Goal: Task Accomplishment & Management: Manage account settings

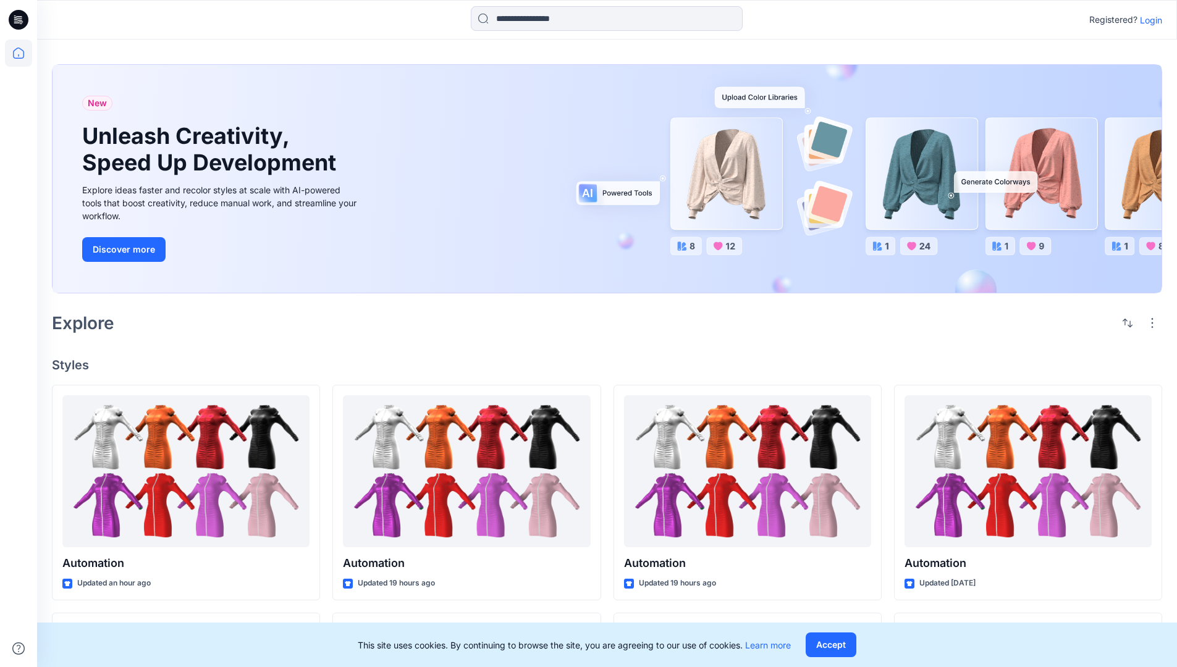
click at [1148, 20] on p "Login" at bounding box center [1151, 20] width 22 height 13
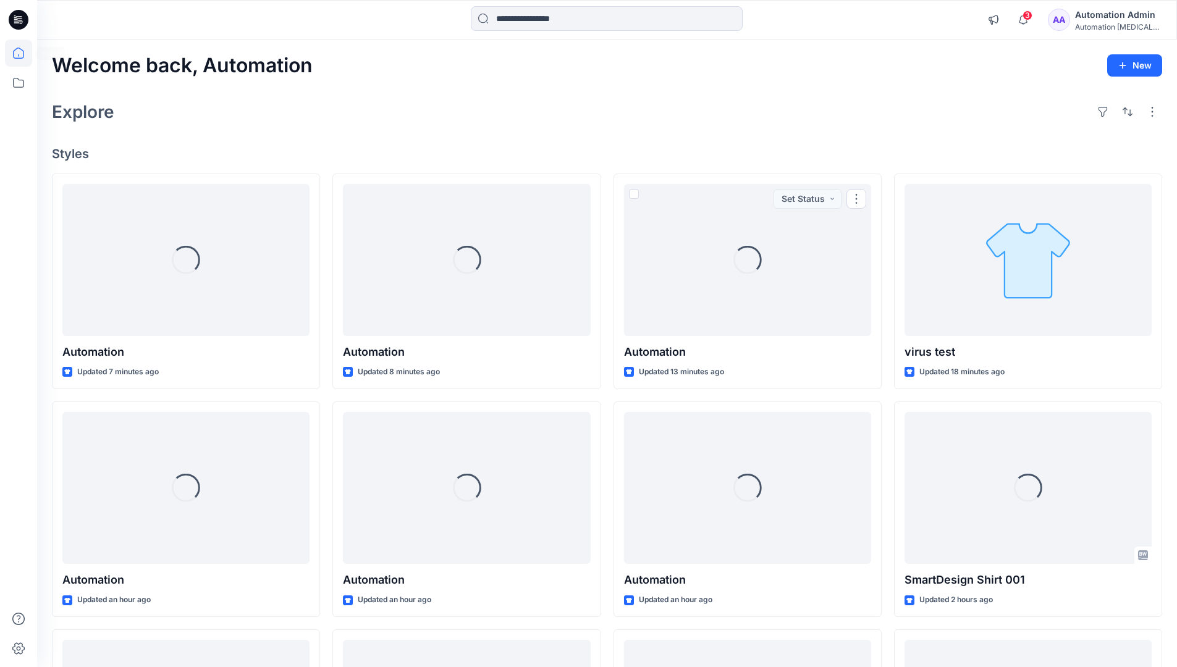
click at [23, 53] on icon at bounding box center [18, 53] width 11 height 11
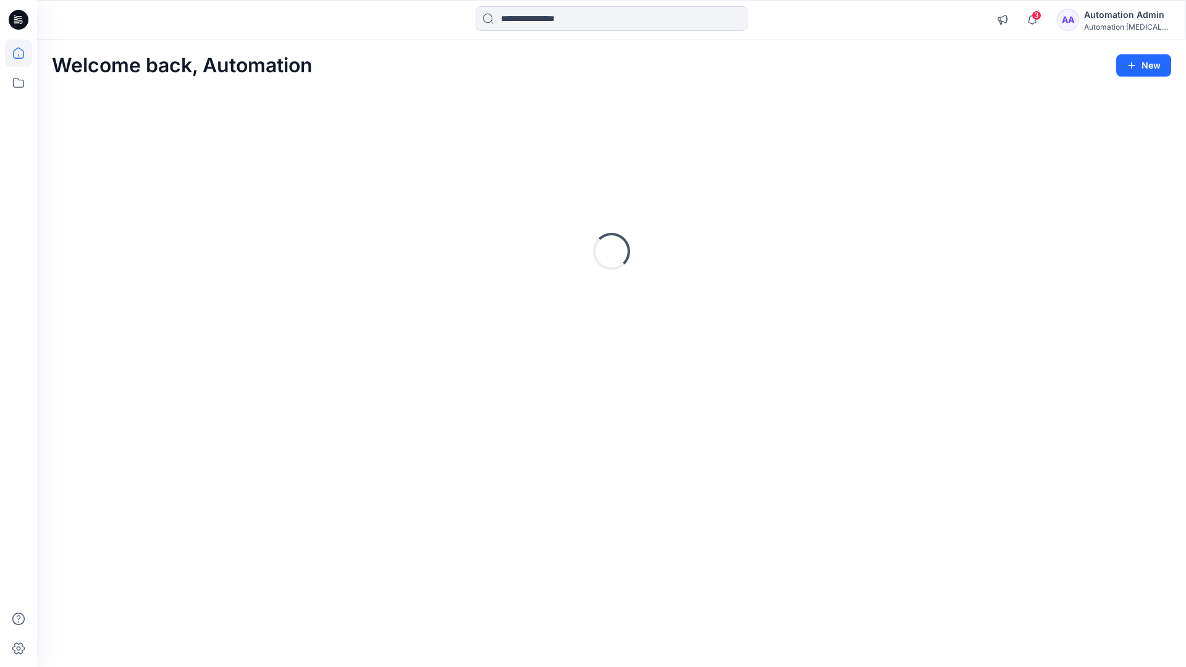
click at [1119, 21] on div "Automation Admin" at bounding box center [1127, 14] width 87 height 15
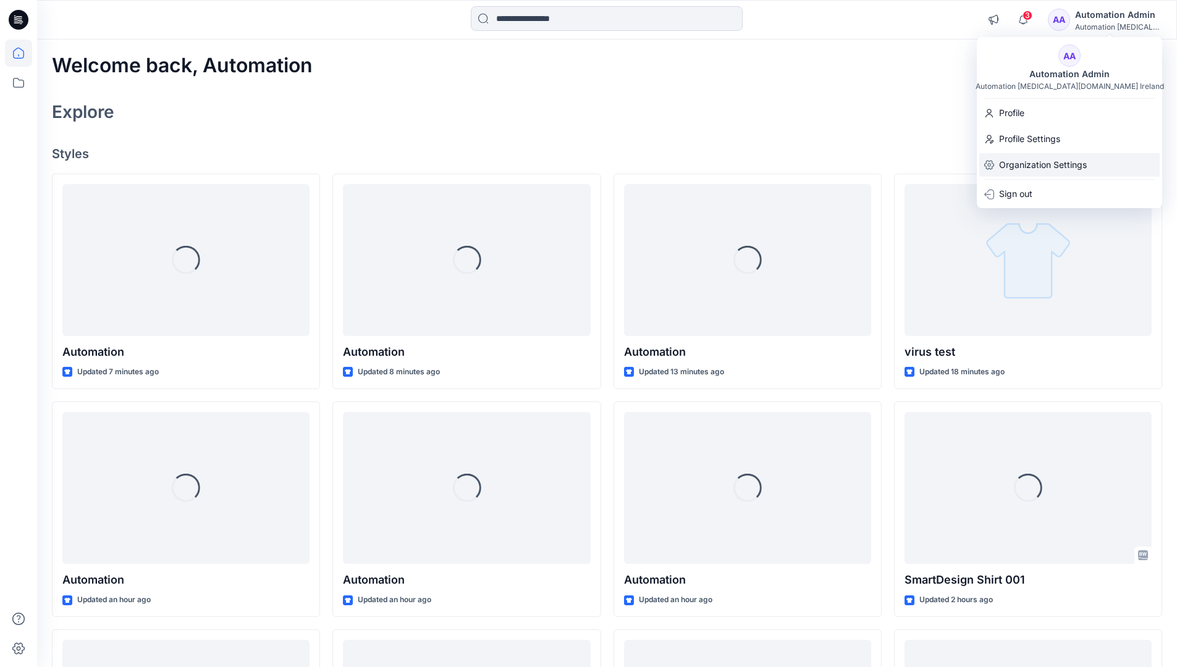
click at [1089, 162] on div "Organization Settings" at bounding box center [1069, 164] width 180 height 23
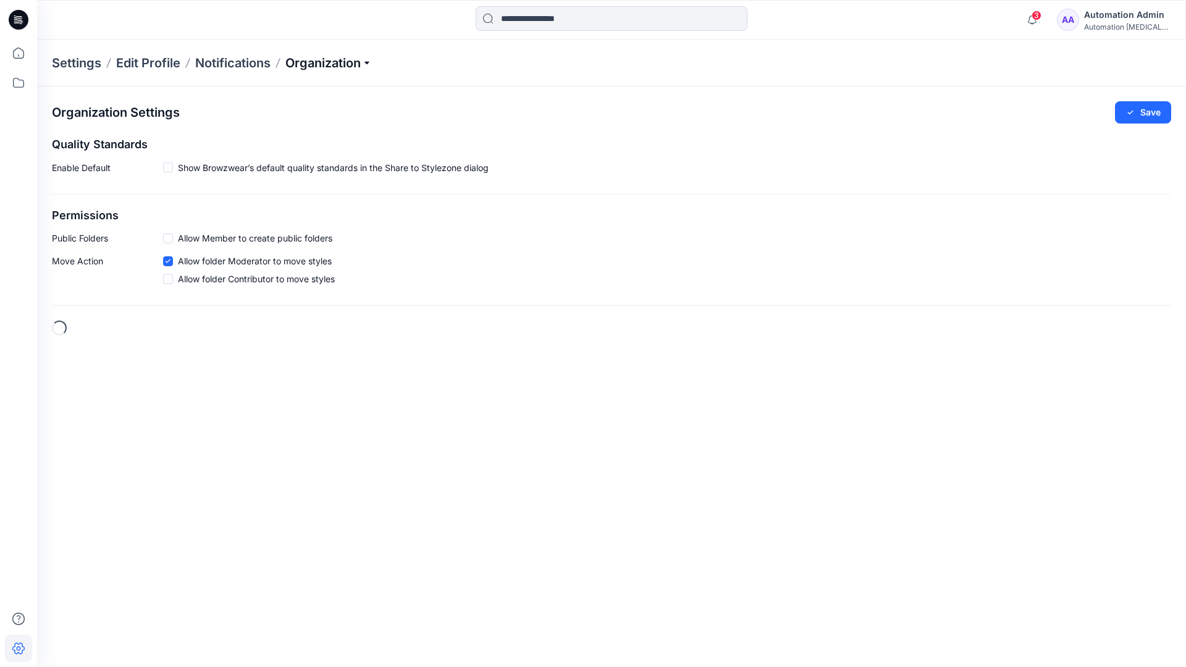
click at [361, 66] on p "Organization" at bounding box center [328, 62] width 87 height 17
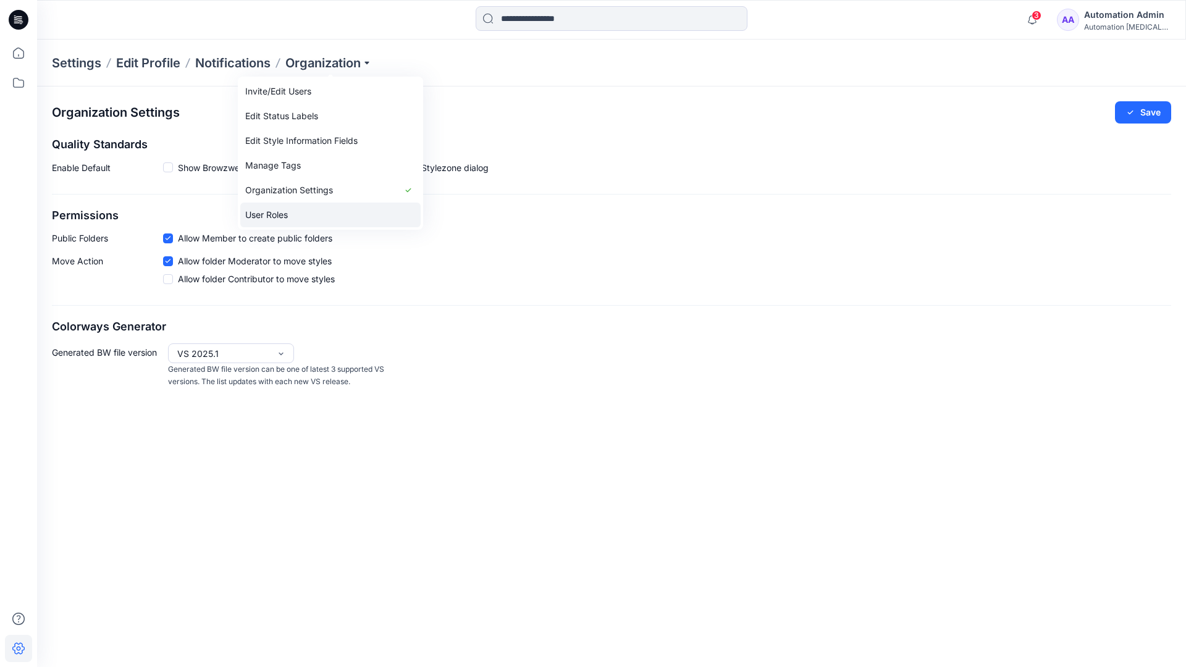
click at [281, 213] on link "User Roles" at bounding box center [330, 215] width 180 height 25
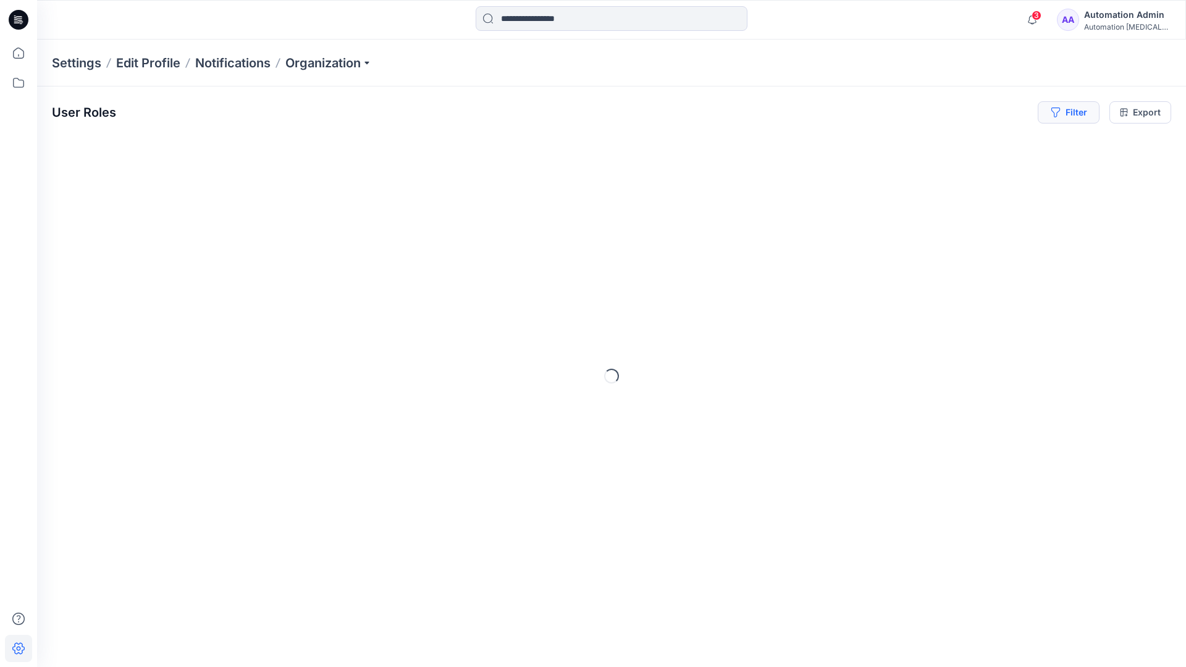
click at [1078, 117] on button "Filter" at bounding box center [1069, 112] width 62 height 22
click at [913, 144] on div at bounding box center [880, 145] width 127 height 15
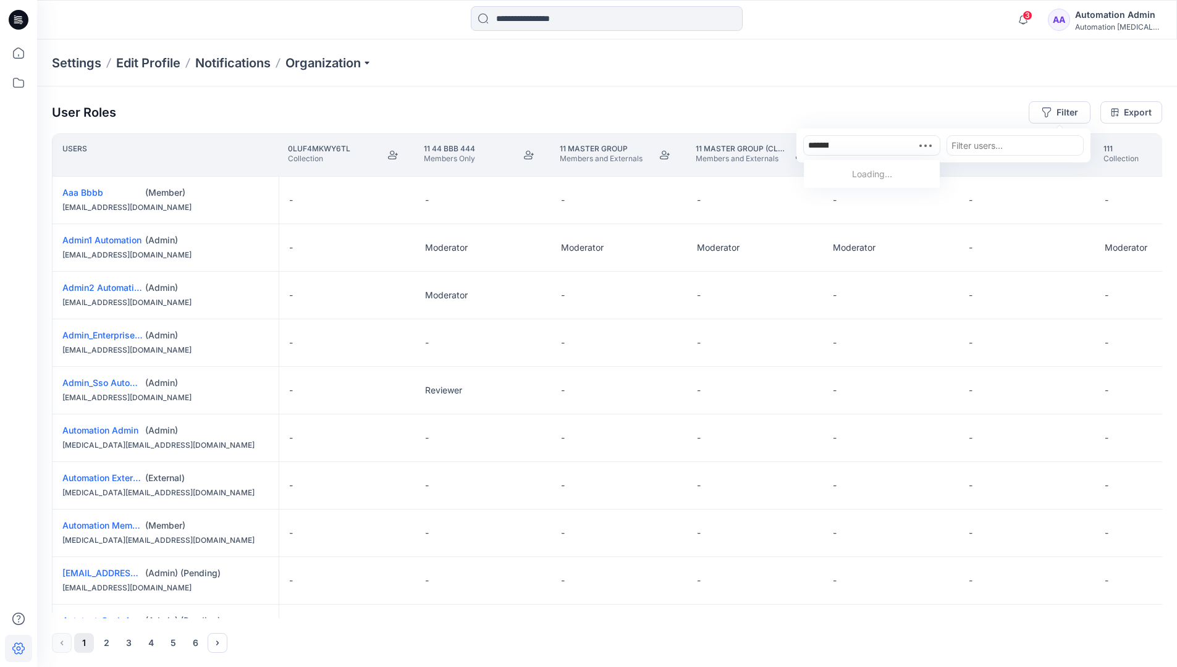
type input "**********"
click at [885, 167] on div "Automation testim.io" at bounding box center [871, 187] width 121 height 40
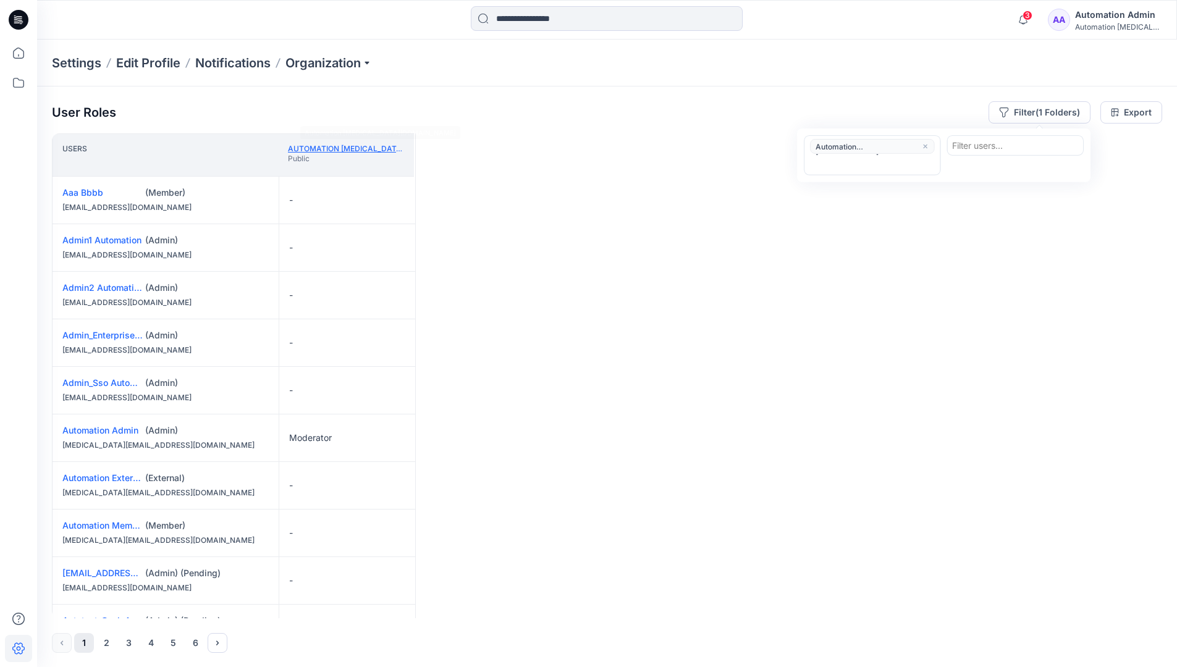
click at [368, 148] on link "Automation testim.io" at bounding box center [377, 148] width 178 height 9
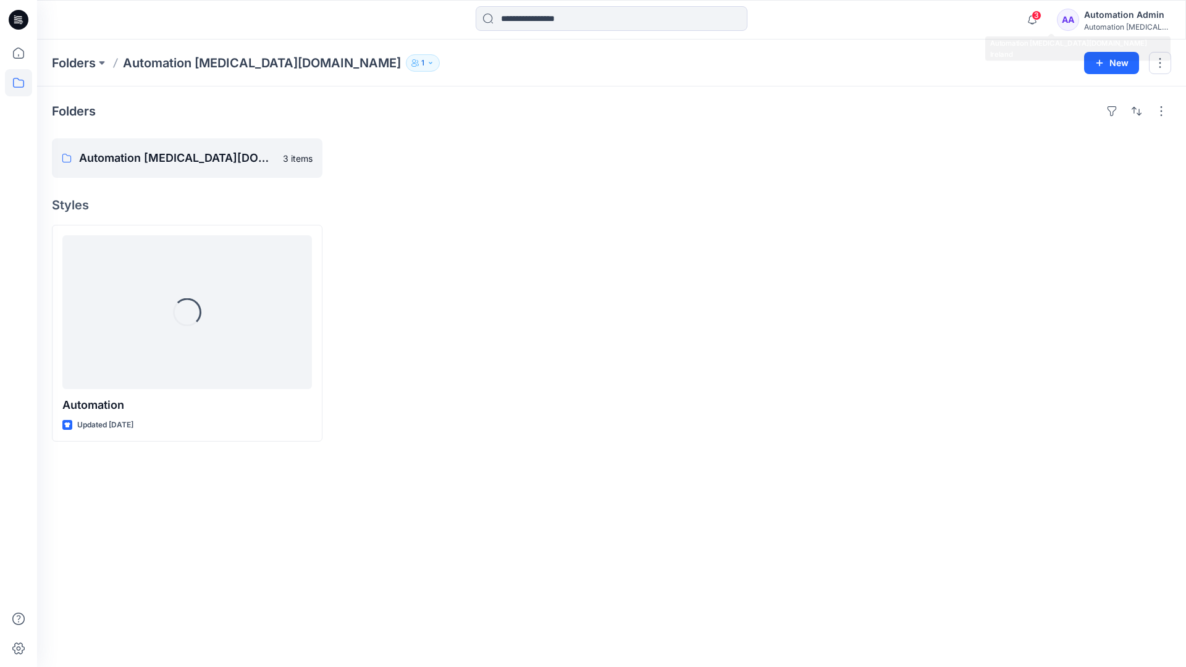
click at [1106, 22] on div "Automation [MEDICAL_DATA]..." at bounding box center [1127, 26] width 87 height 9
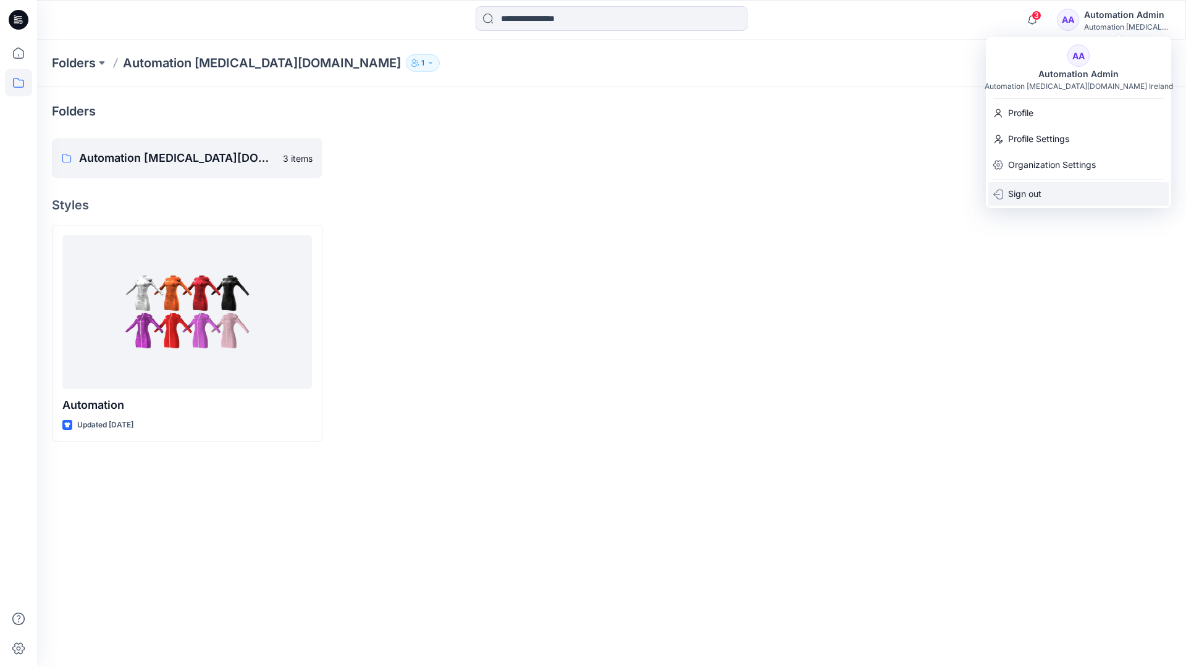
click at [1059, 192] on div "Sign out" at bounding box center [1079, 193] width 180 height 23
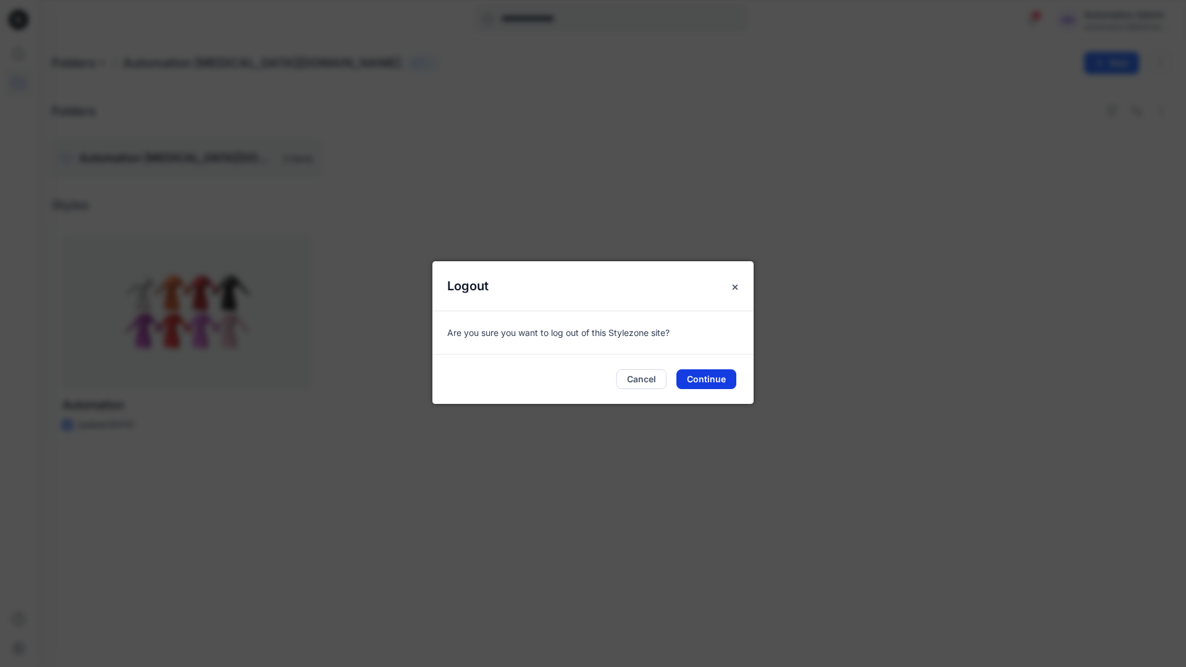
click at [735, 373] on button "Continue" at bounding box center [707, 379] width 60 height 20
